Goal: Find specific page/section: Find specific page/section

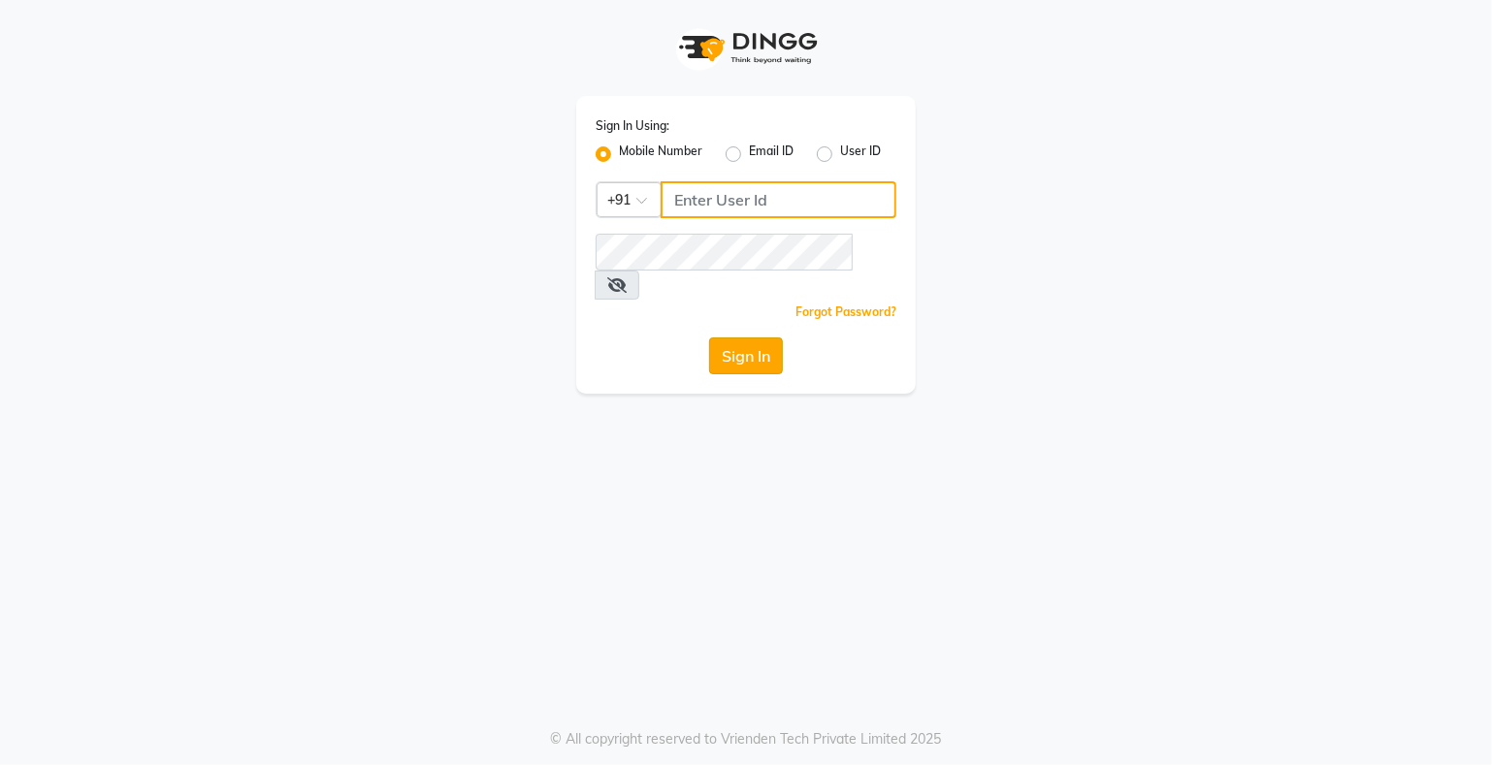
type input "9359594581"
click at [731, 338] on button "Sign In" at bounding box center [746, 356] width 74 height 37
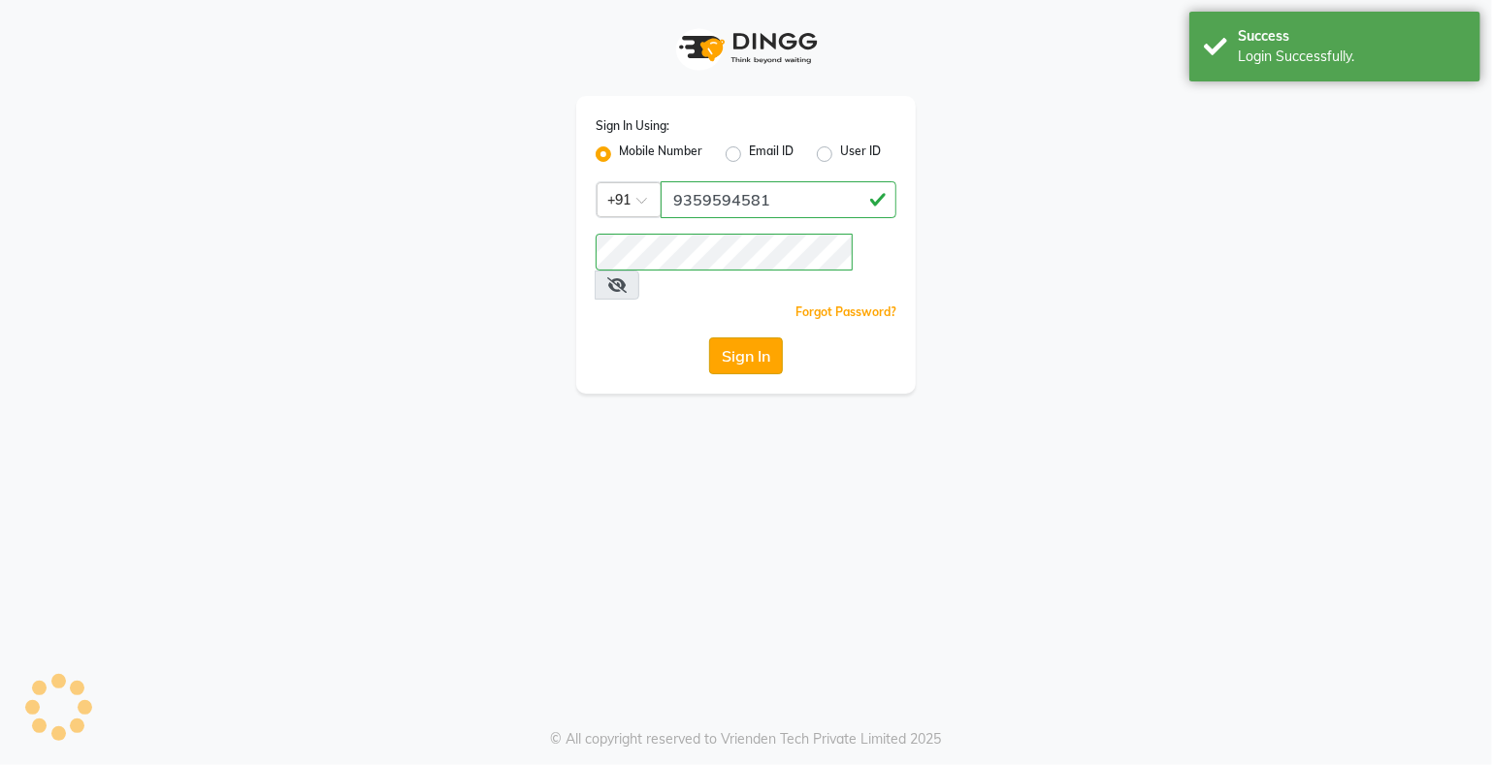
select select "service"
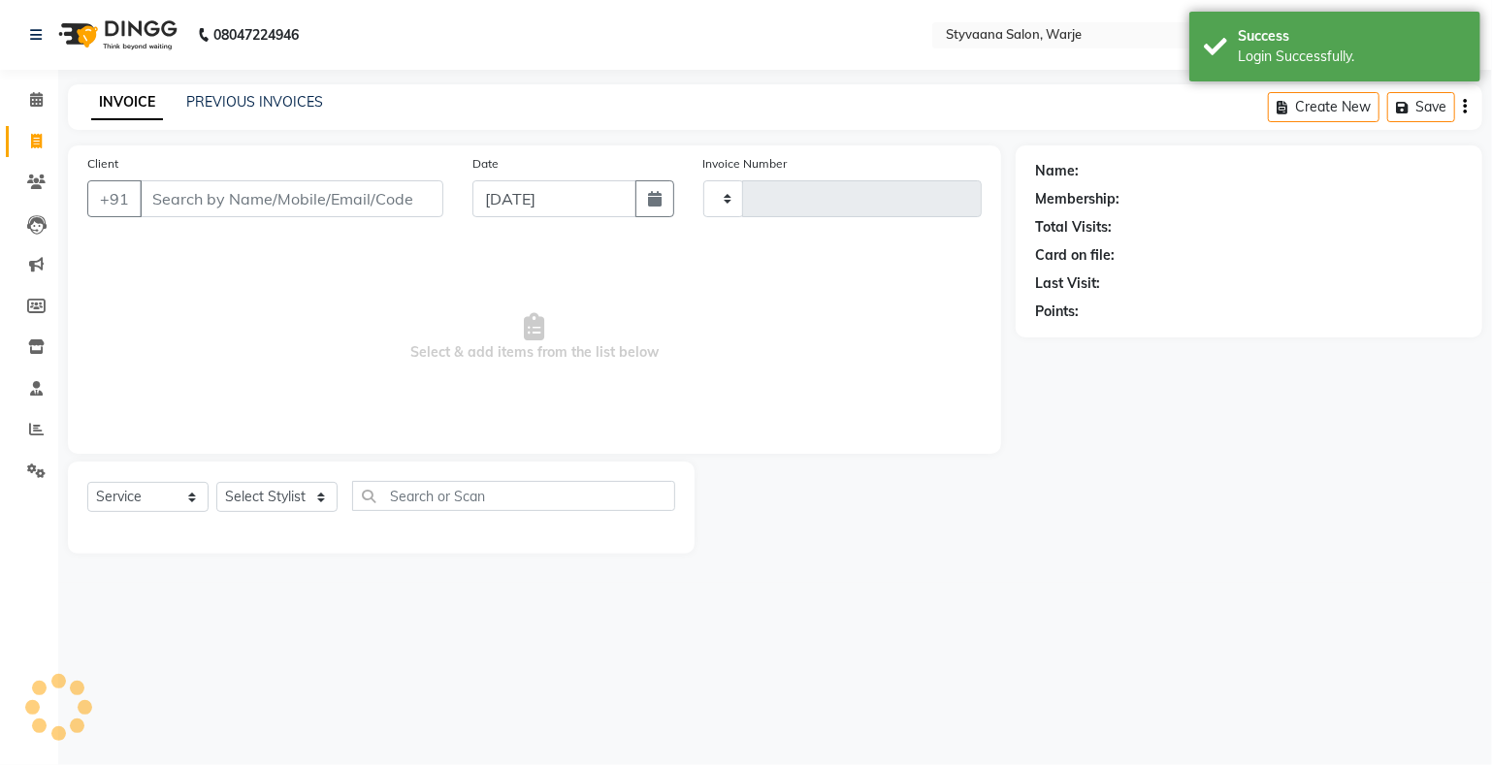
type input "0990"
select select "en"
select select "280"
click at [31, 192] on span at bounding box center [36, 183] width 34 height 22
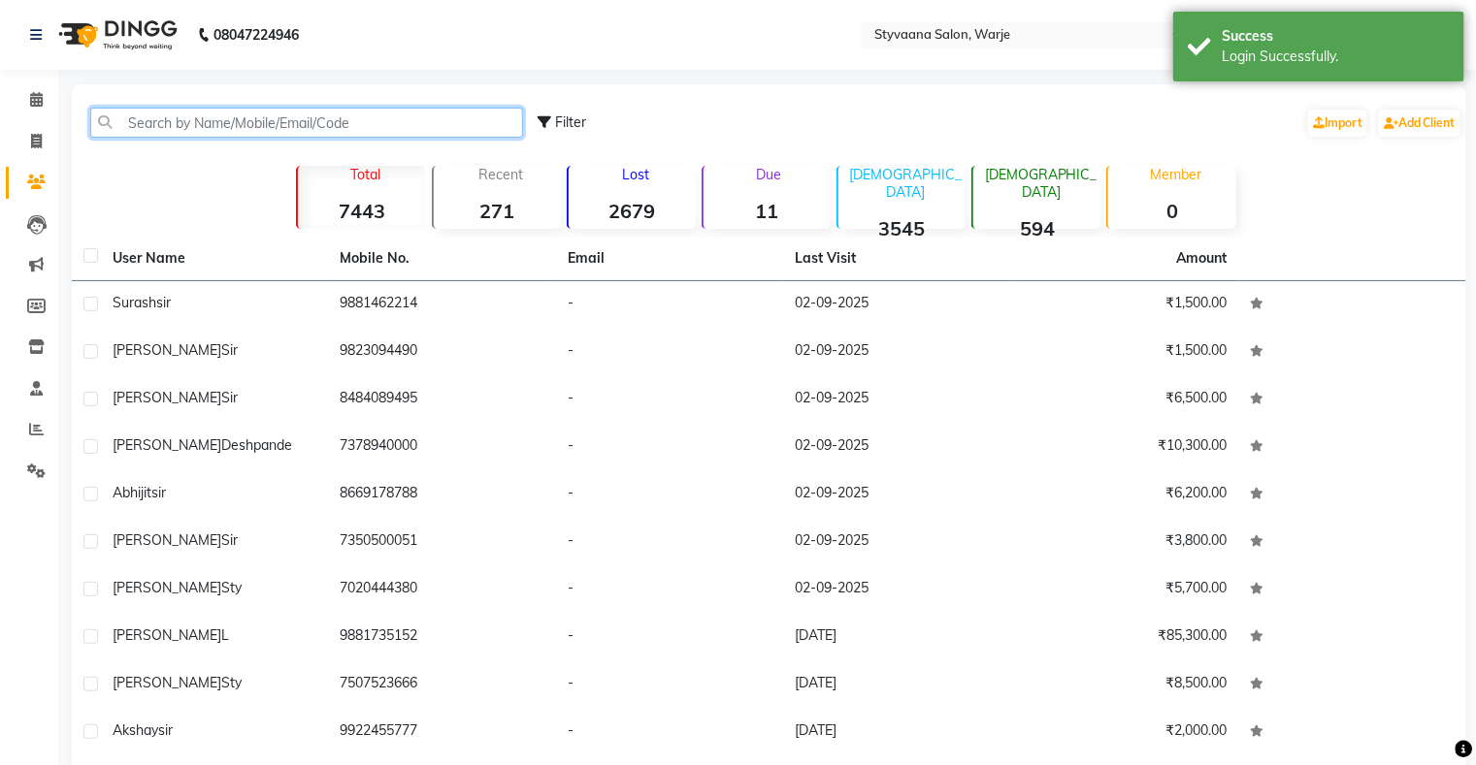
click at [146, 116] on input "text" at bounding box center [306, 123] width 433 height 30
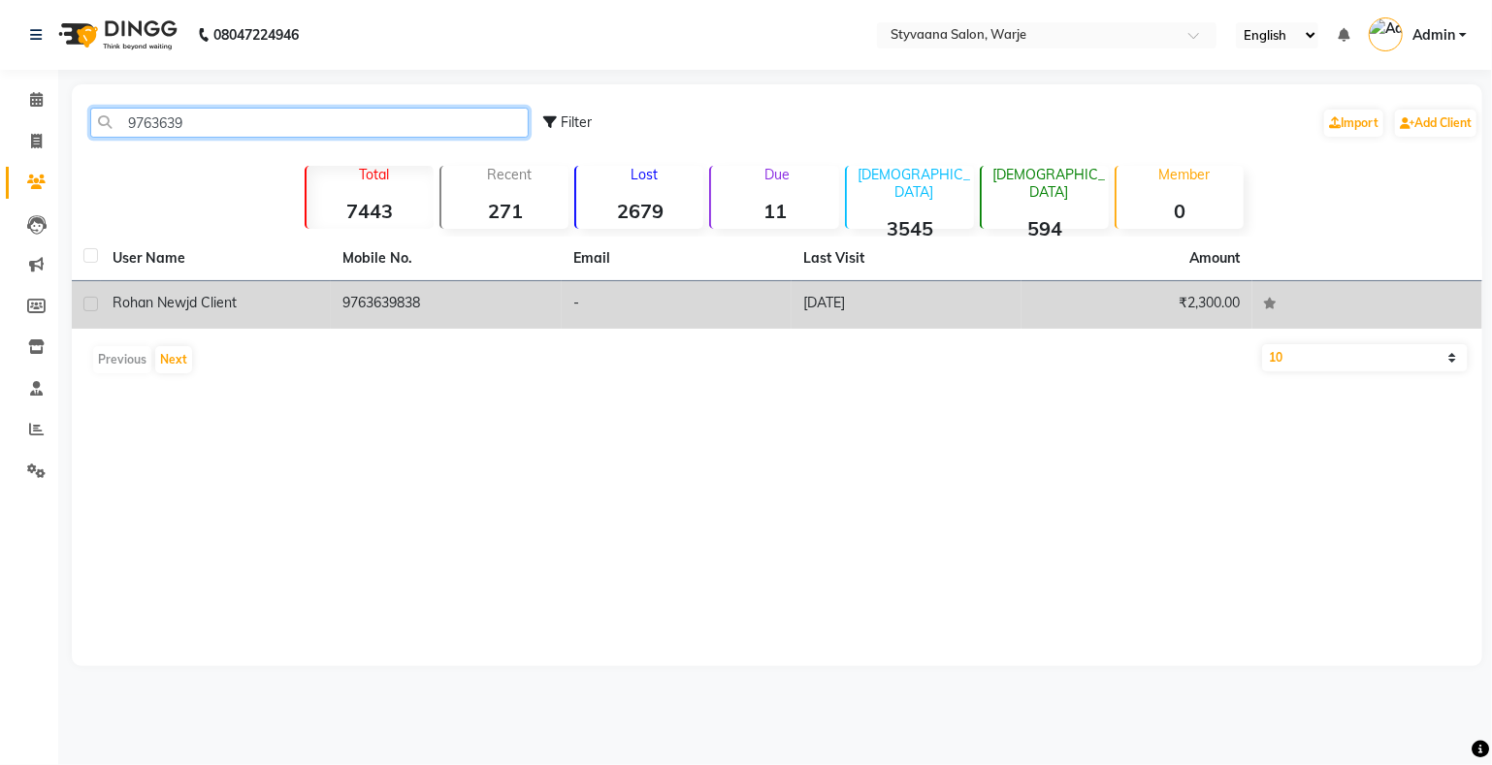
type input "9763639"
click at [387, 308] on td "9763639838" at bounding box center [446, 305] width 230 height 48
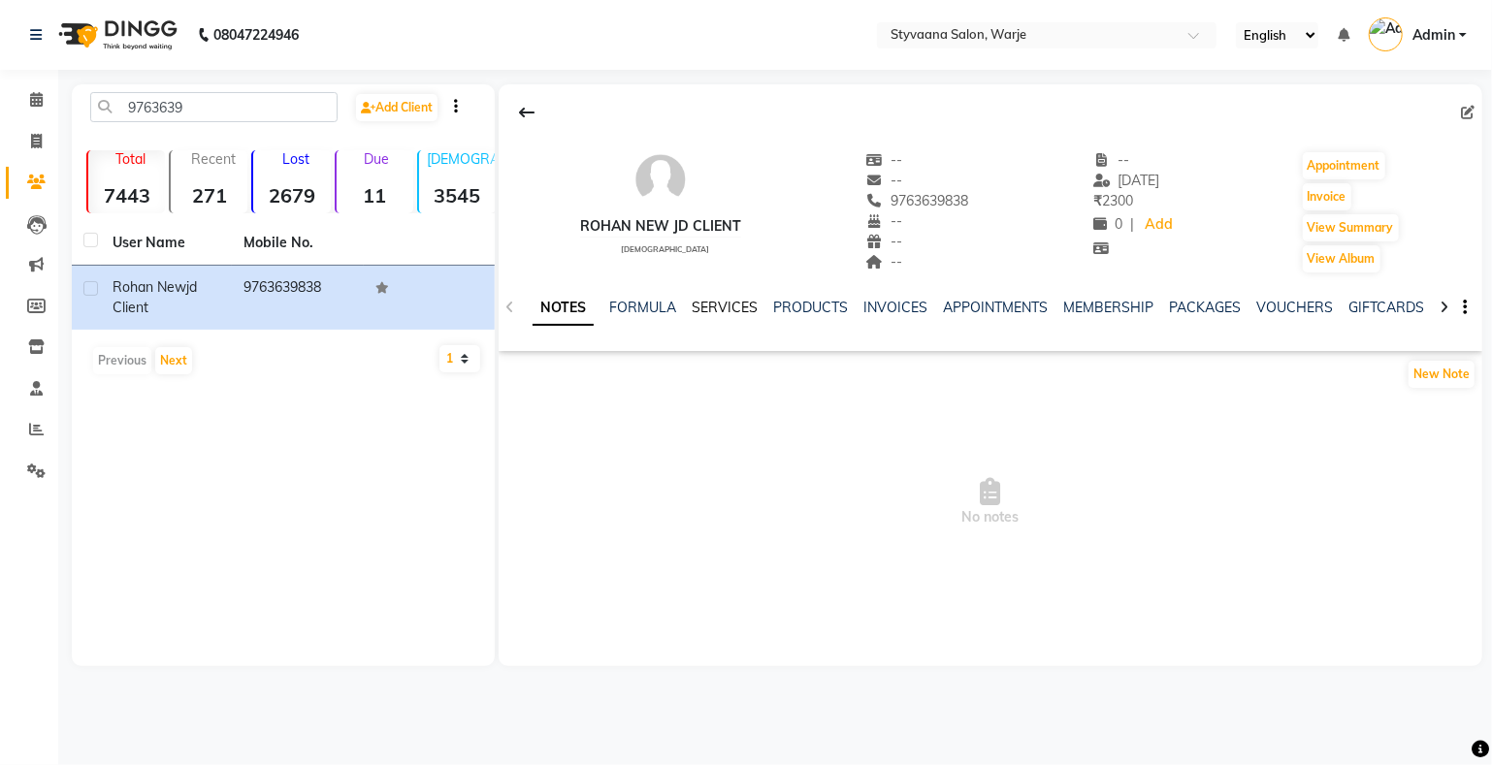
click at [729, 305] on link "SERVICES" at bounding box center [725, 307] width 66 height 17
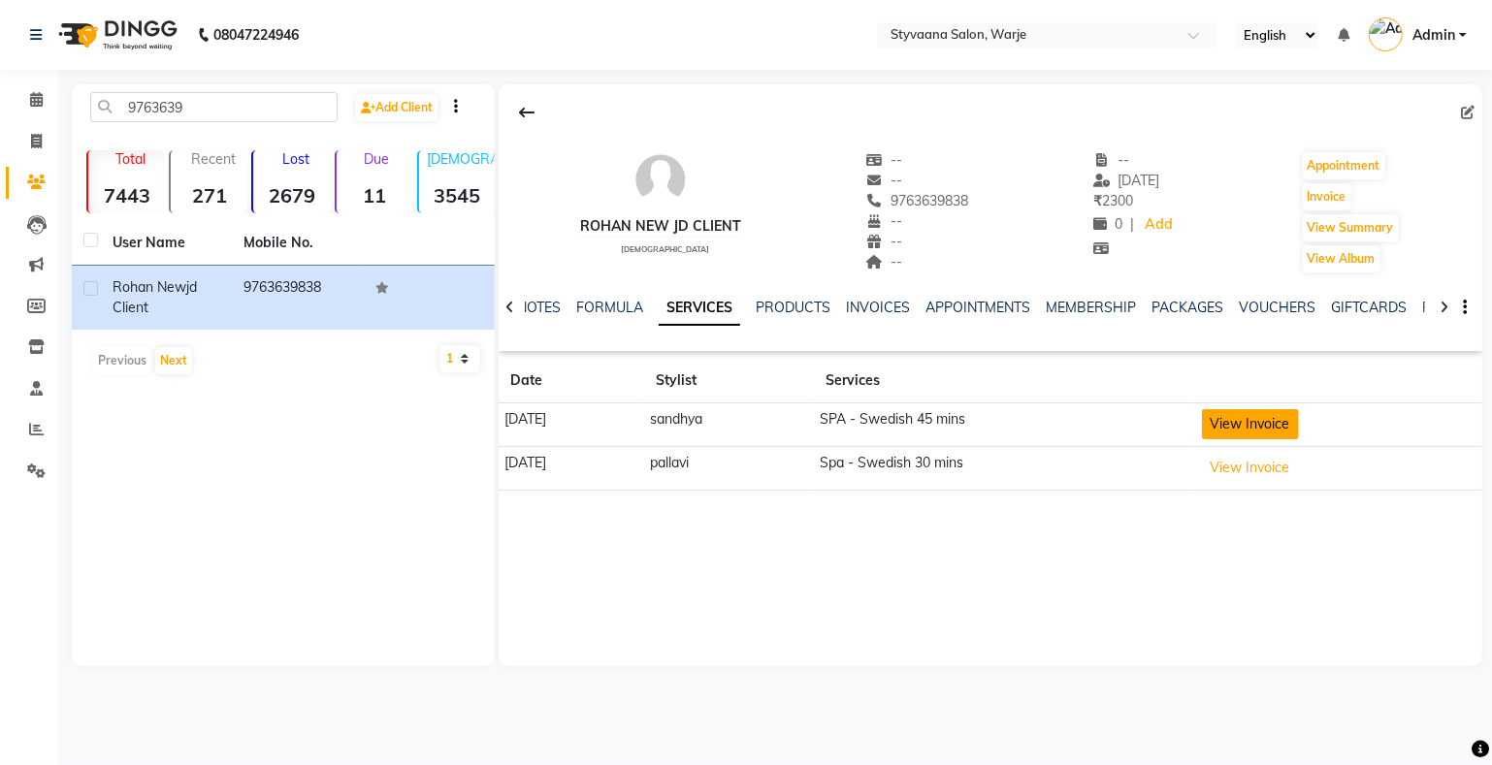
click at [1286, 422] on button "View Invoice" at bounding box center [1250, 424] width 97 height 30
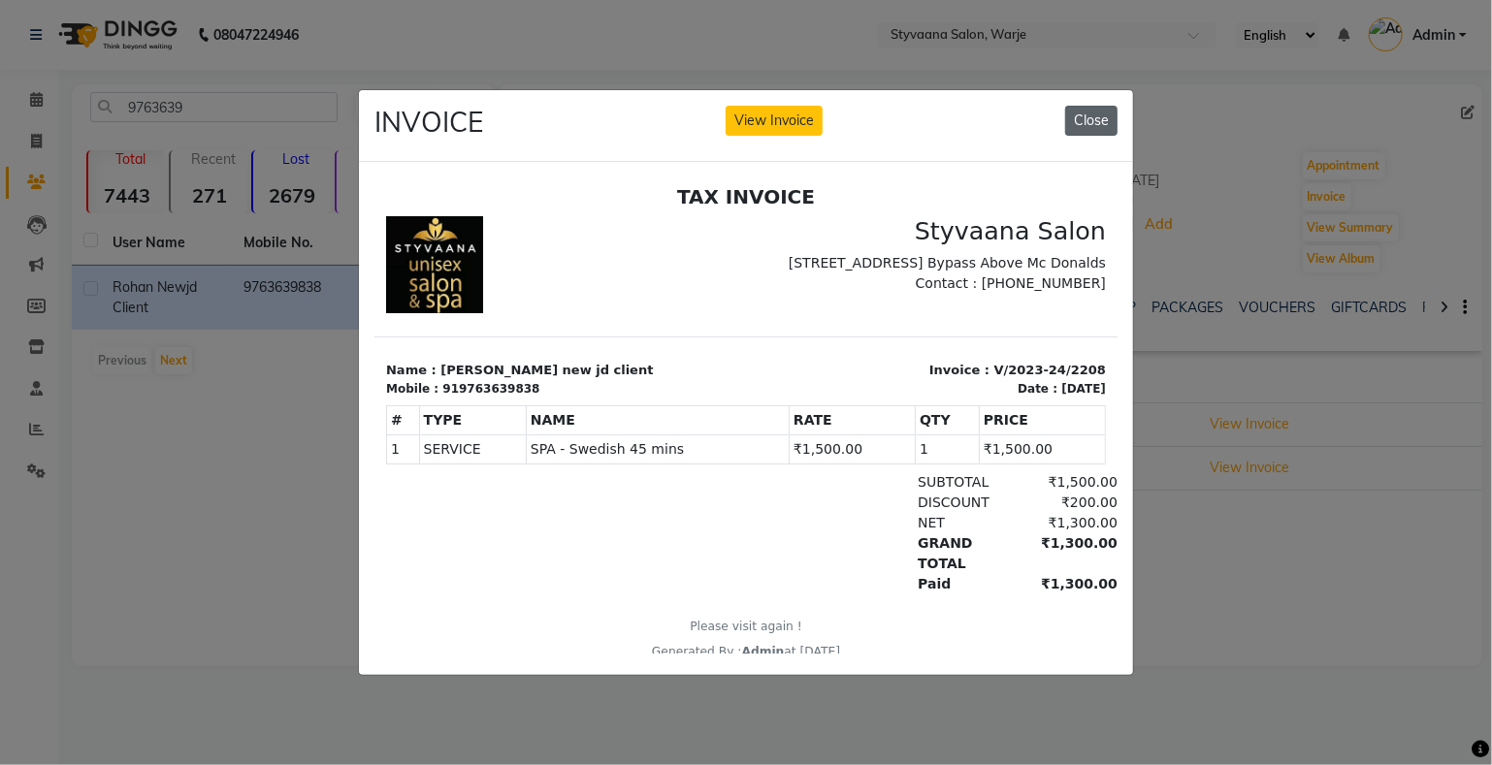
click at [1099, 106] on button "Close" at bounding box center [1091, 121] width 52 height 30
